Goal: Information Seeking & Learning: Learn about a topic

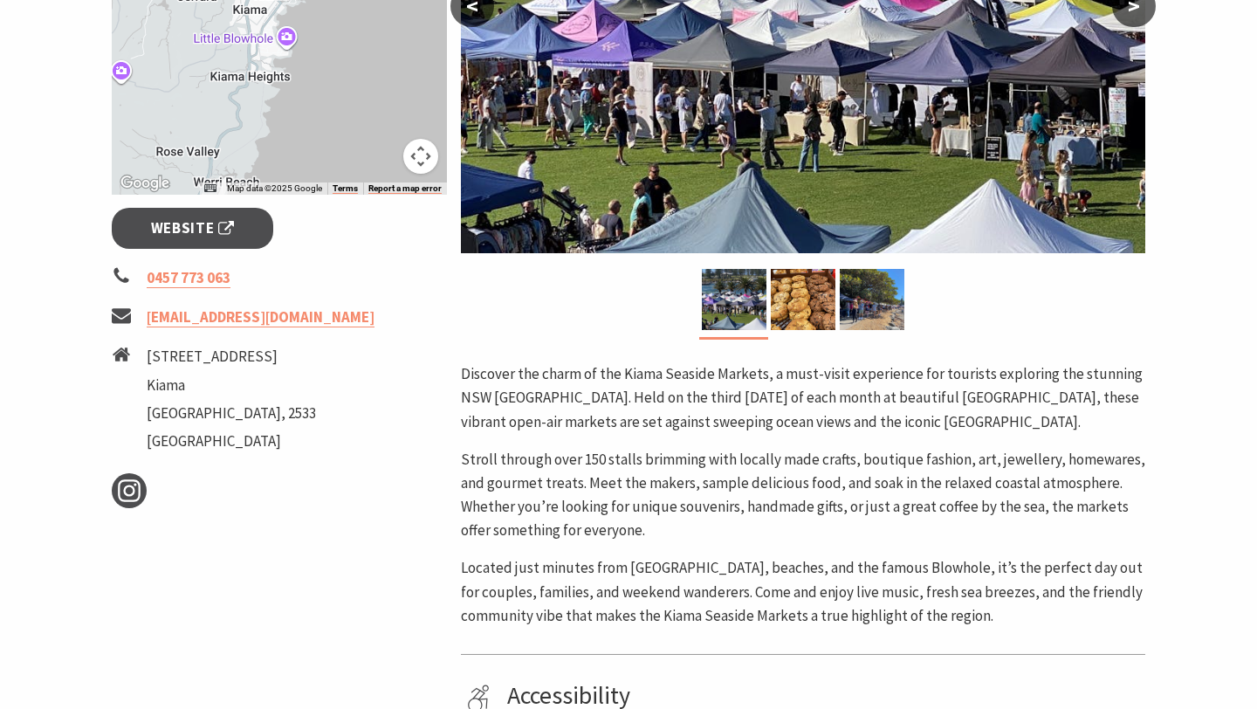
scroll to position [542, 0]
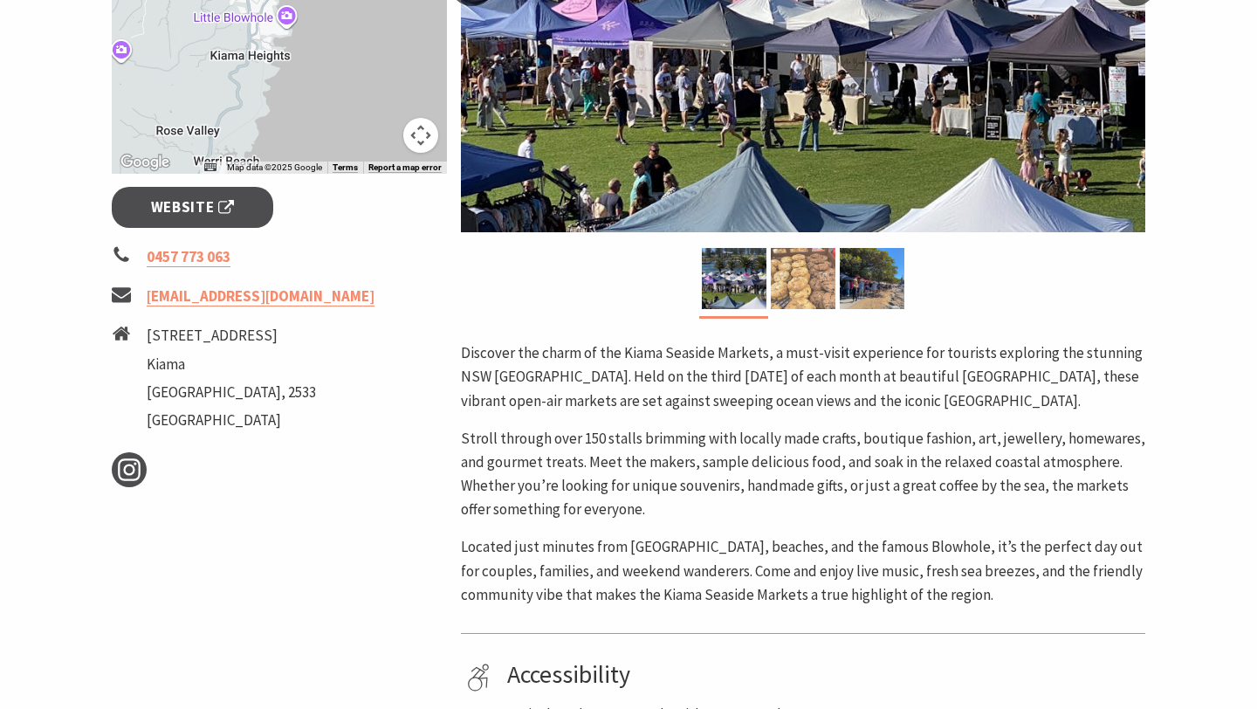
click at [805, 274] on img at bounding box center [803, 278] width 65 height 61
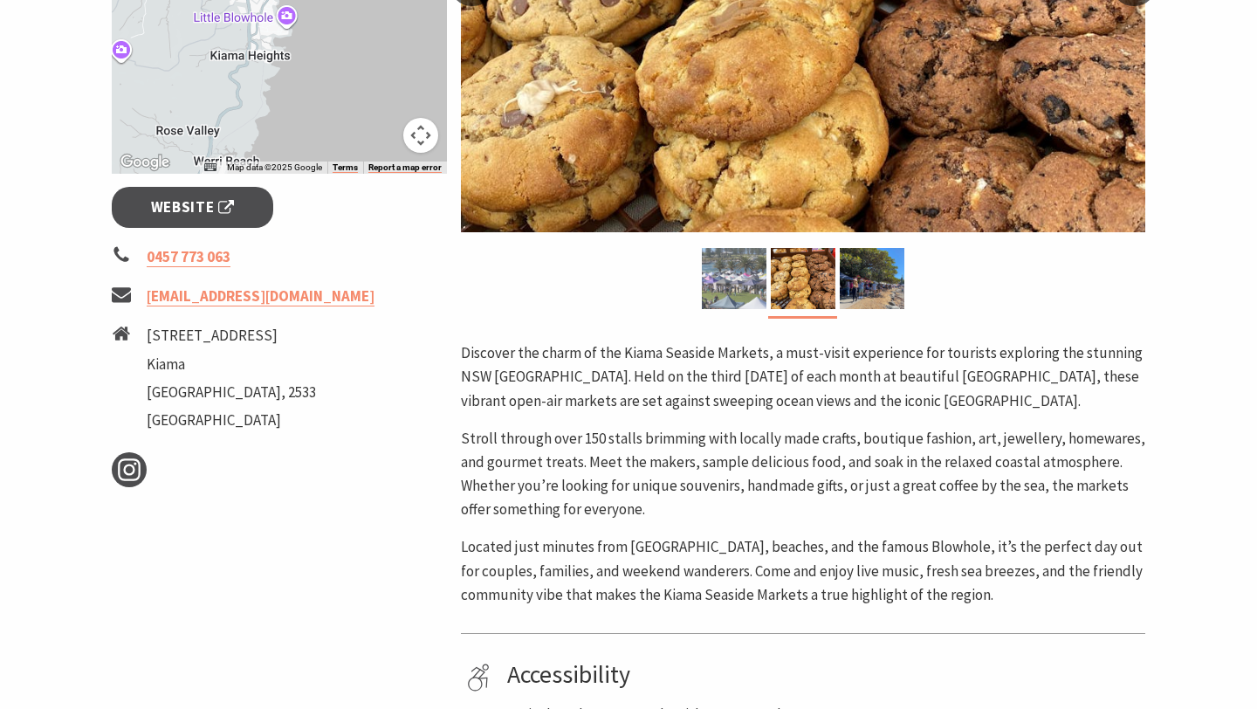
click at [720, 284] on img at bounding box center [734, 278] width 65 height 61
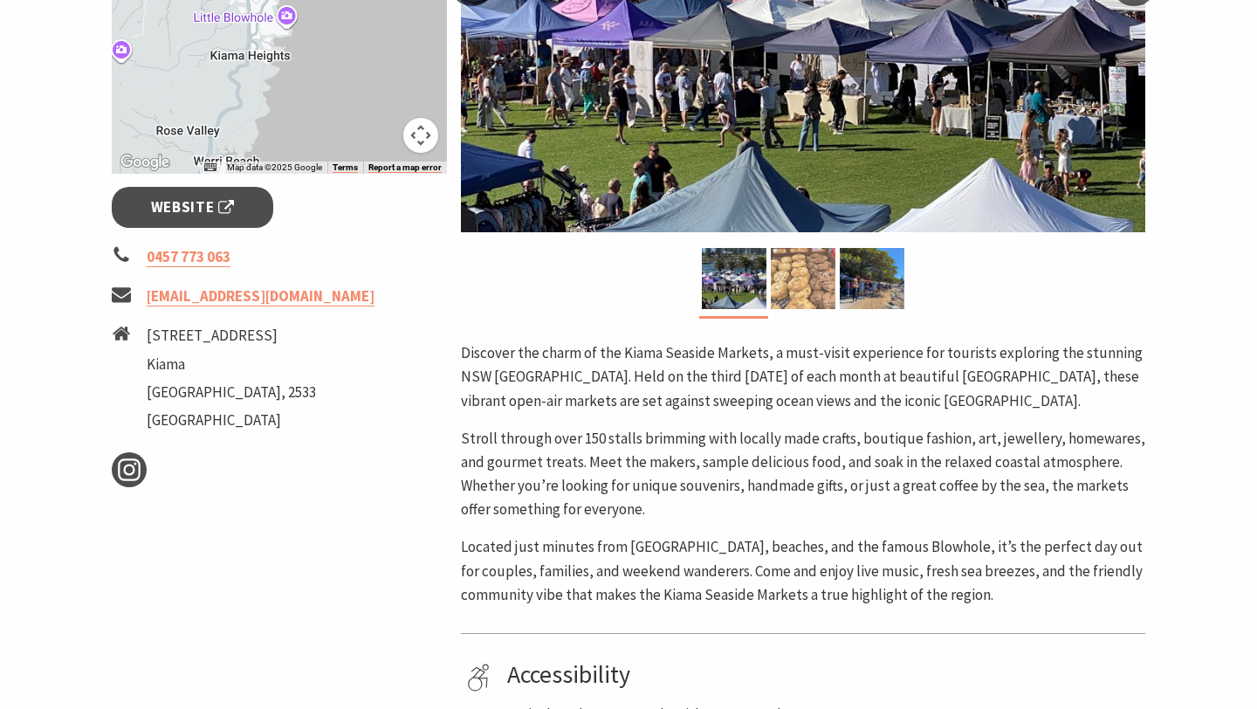
click at [793, 270] on img at bounding box center [803, 278] width 65 height 61
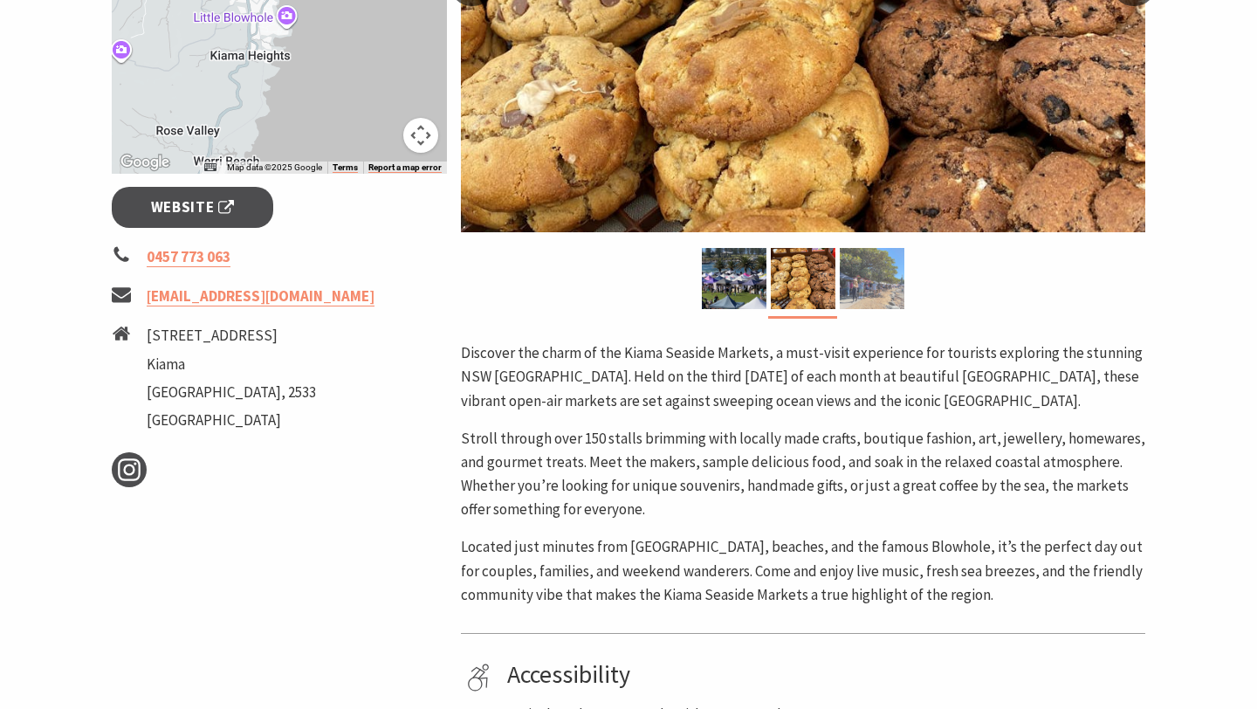
click at [856, 278] on img at bounding box center [872, 278] width 65 height 61
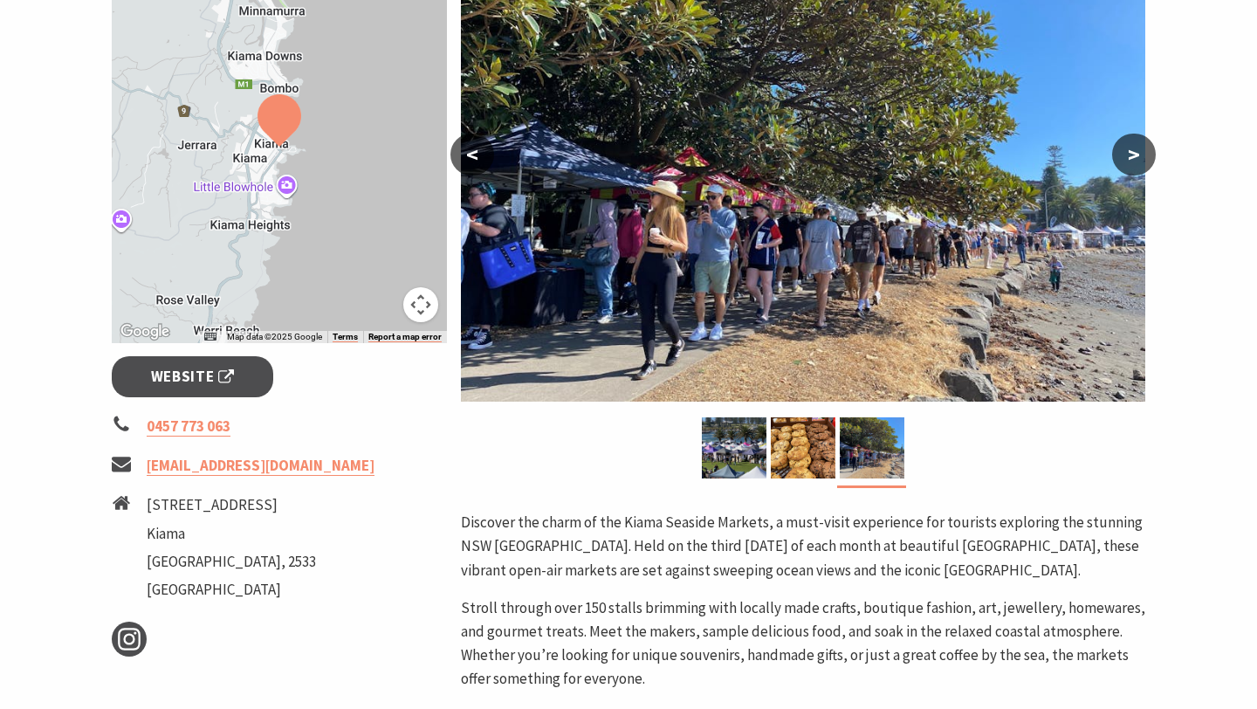
scroll to position [334, 0]
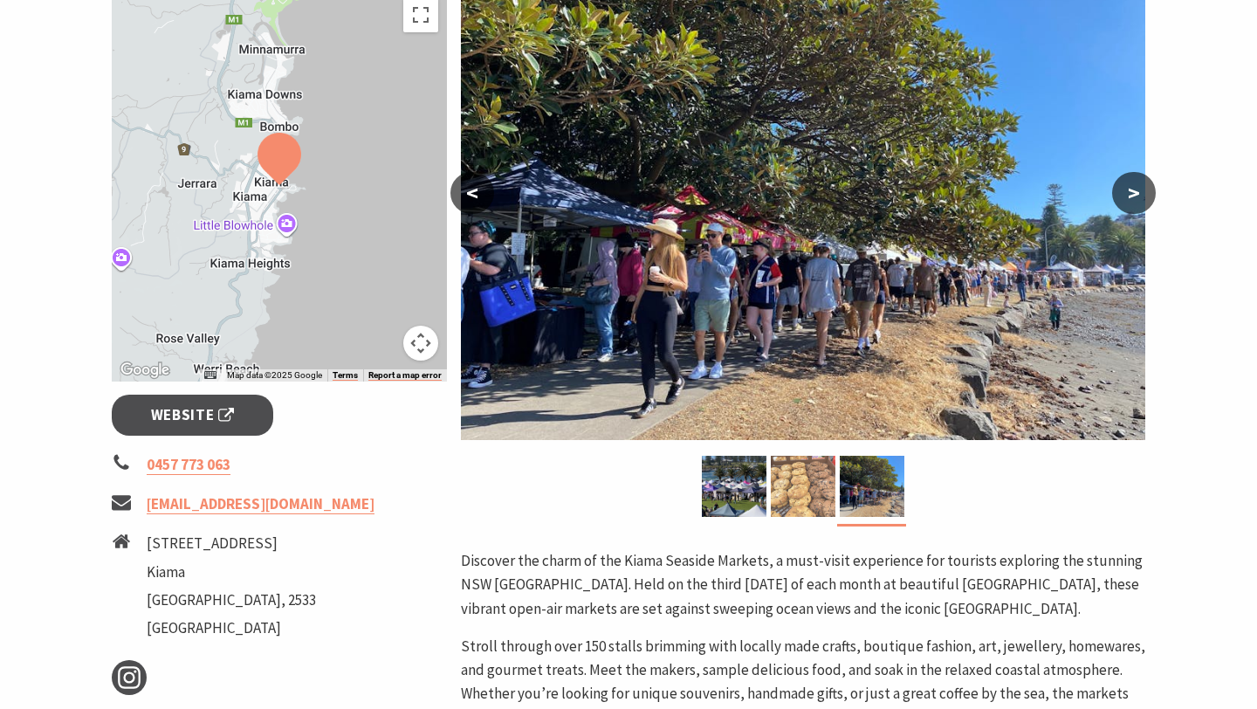
click at [795, 474] on img at bounding box center [803, 486] width 65 height 61
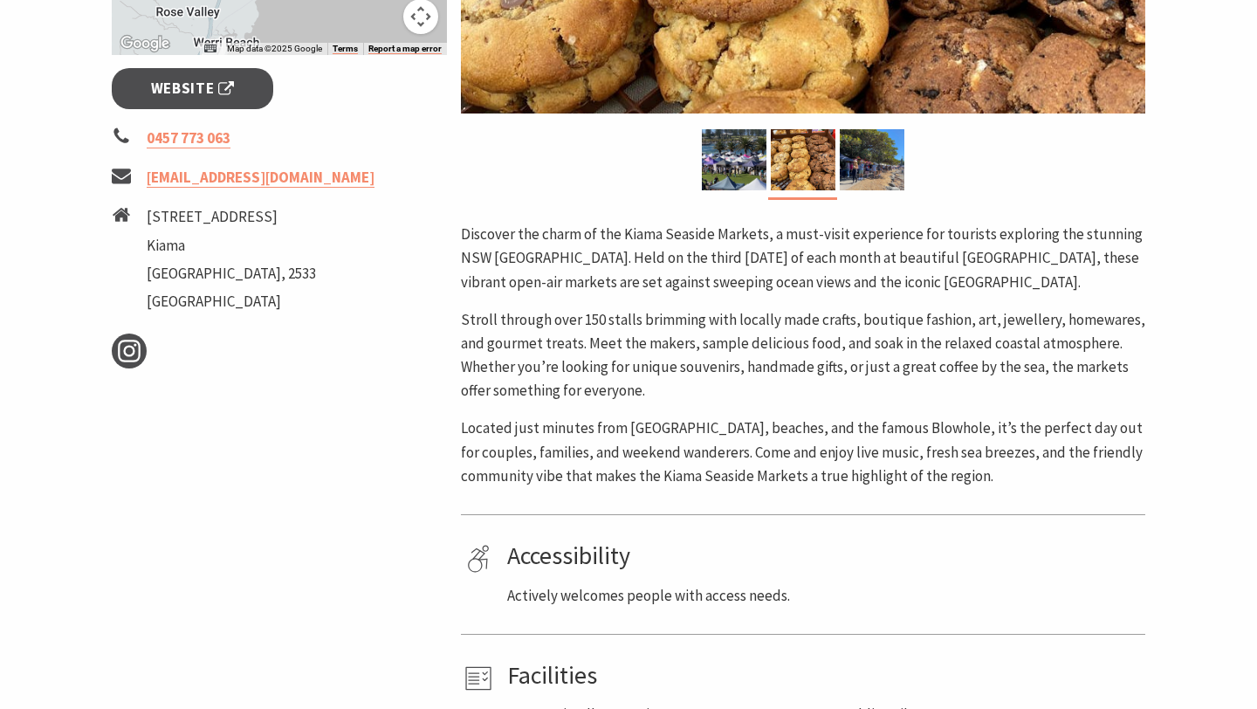
scroll to position [0, 0]
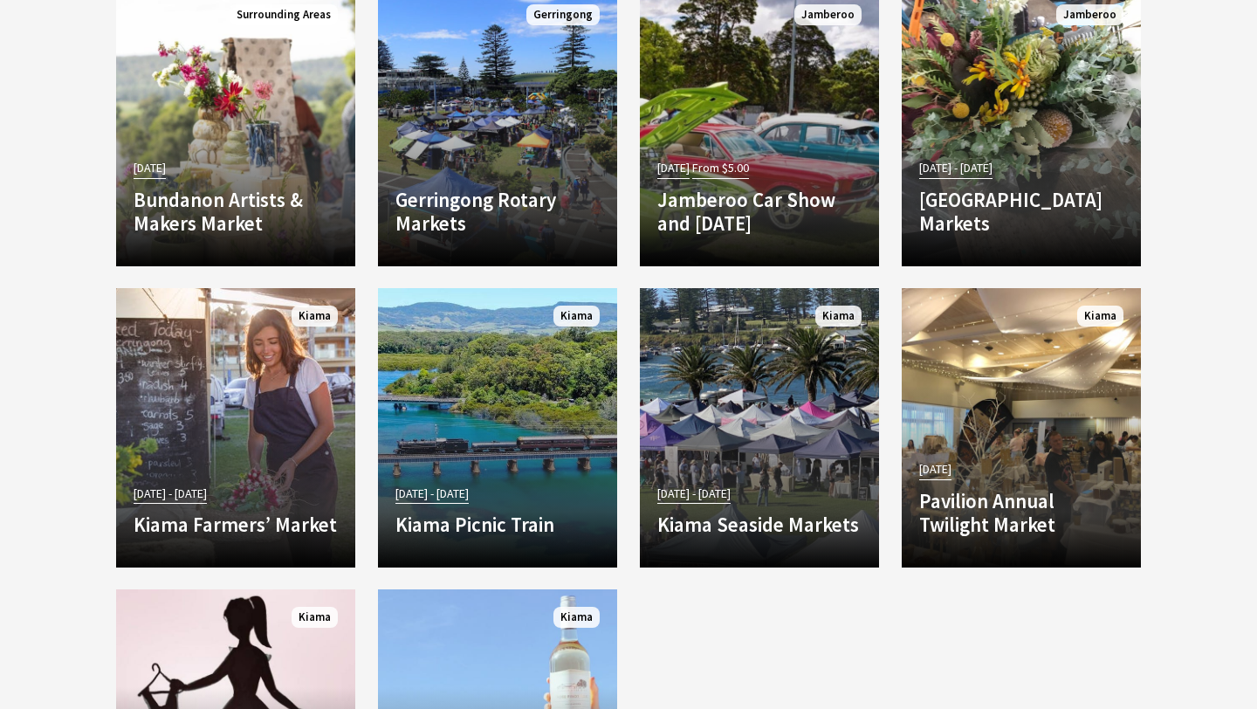
scroll to position [1687, 0]
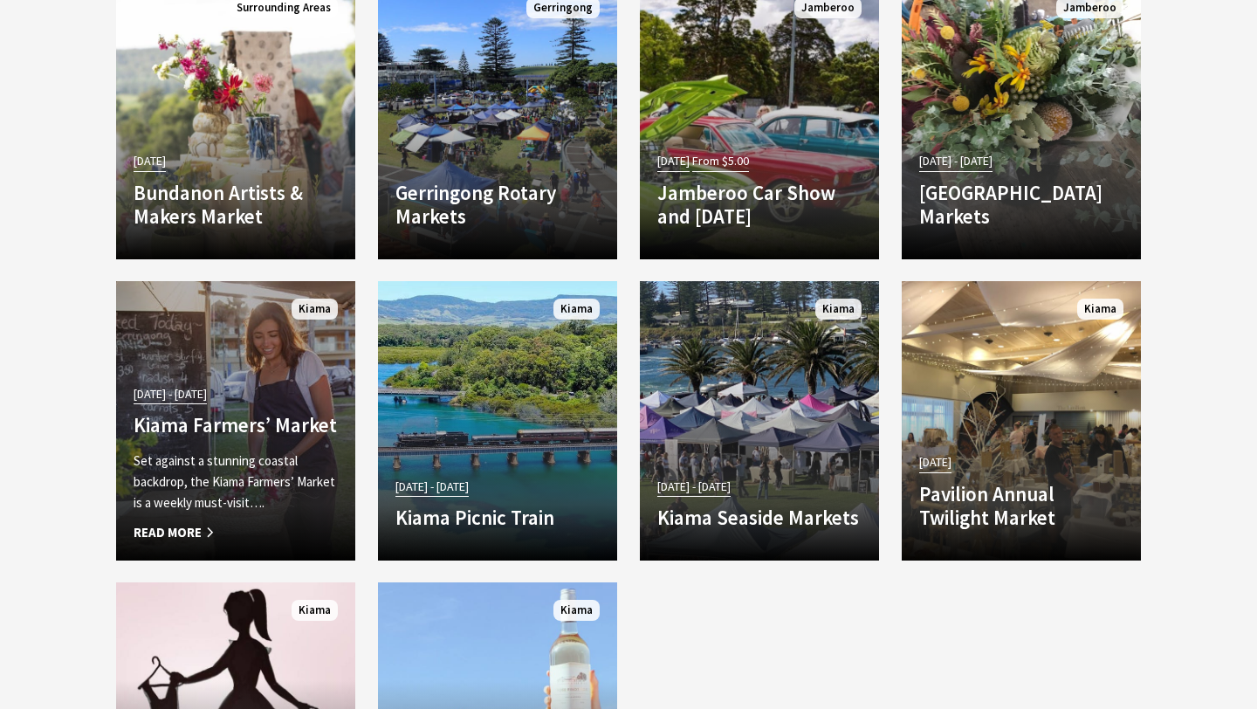
click at [245, 485] on p "Set against a stunning coastal backdrop, the Kiama Farmers’ Market is a weekly …" at bounding box center [236, 481] width 204 height 63
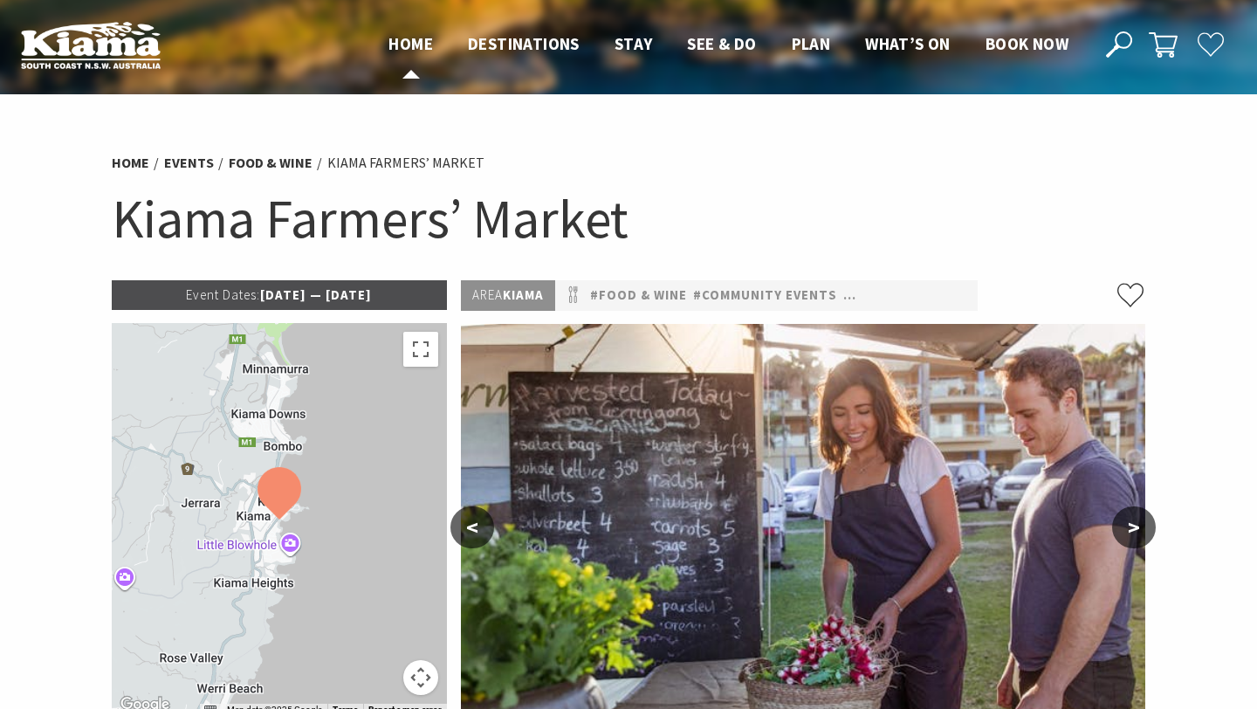
click at [410, 51] on span "Home" at bounding box center [410, 43] width 45 height 21
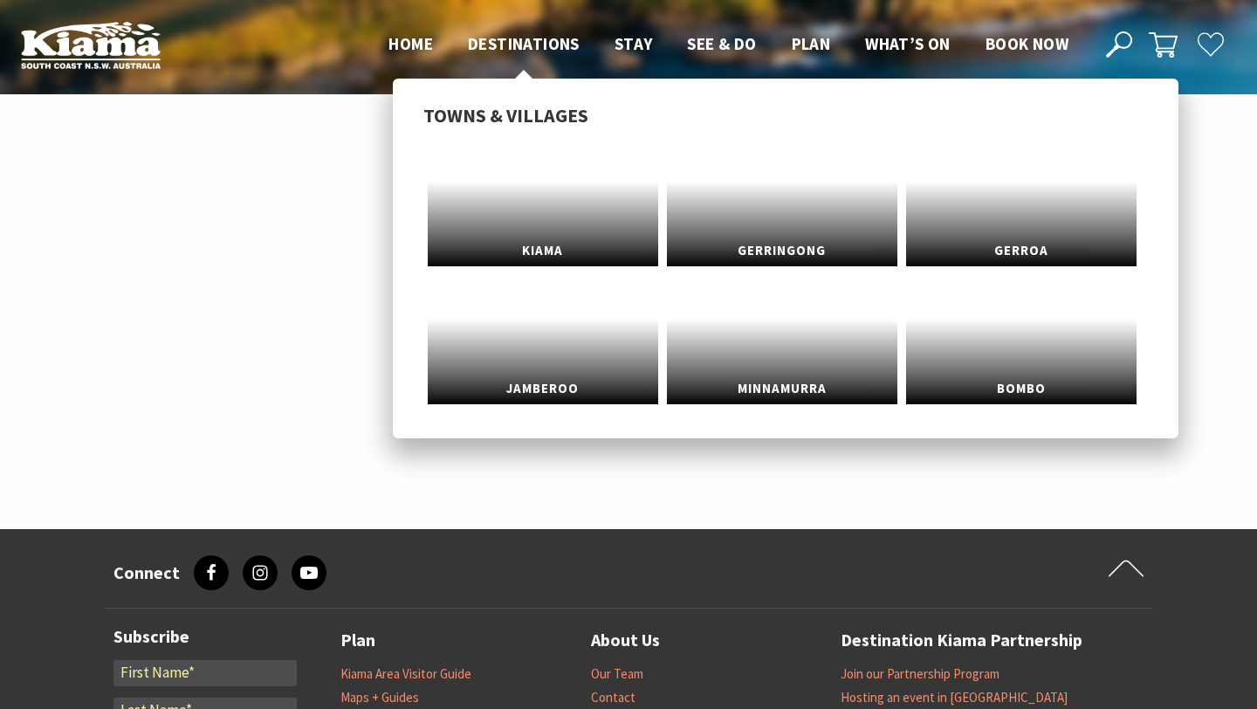
click at [503, 34] on span "Destinations" at bounding box center [524, 43] width 112 height 21
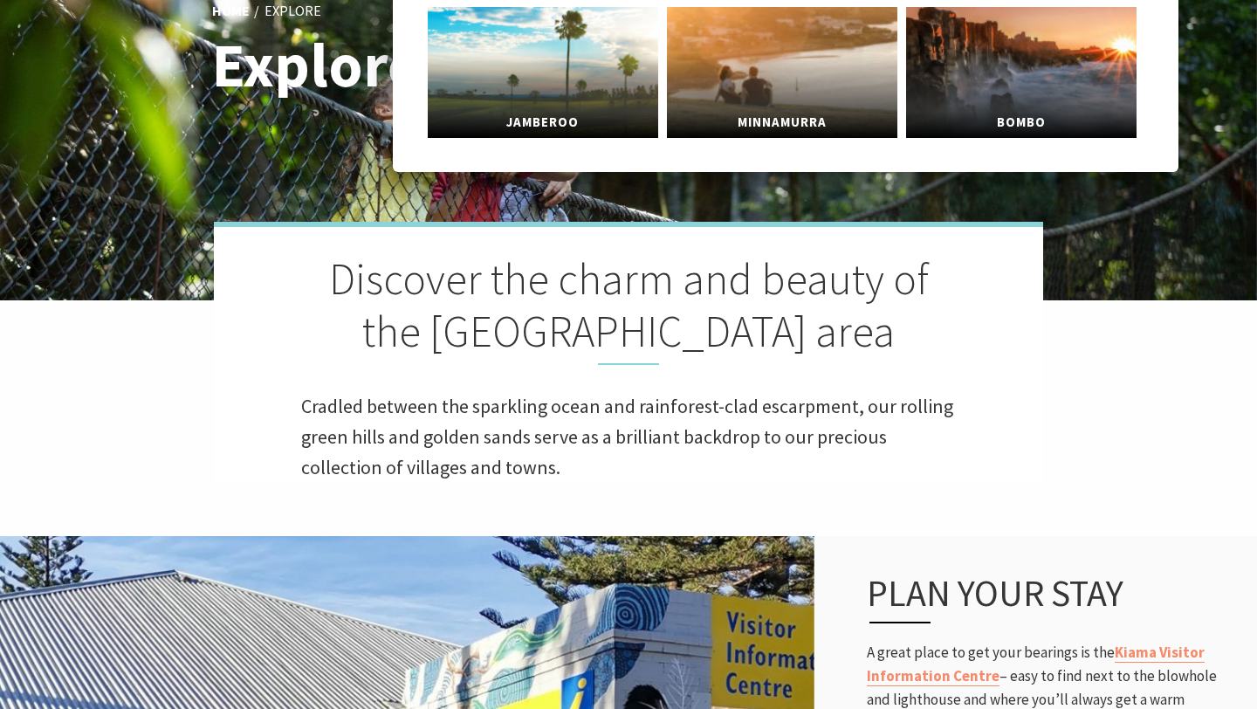
scroll to position [271, 0]
